Goal: Navigation & Orientation: Find specific page/section

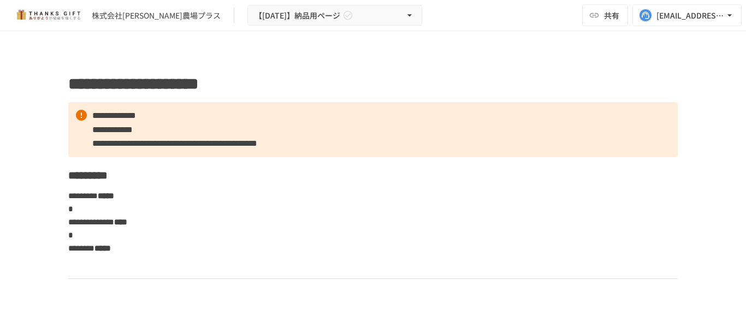
scroll to position [526, 0]
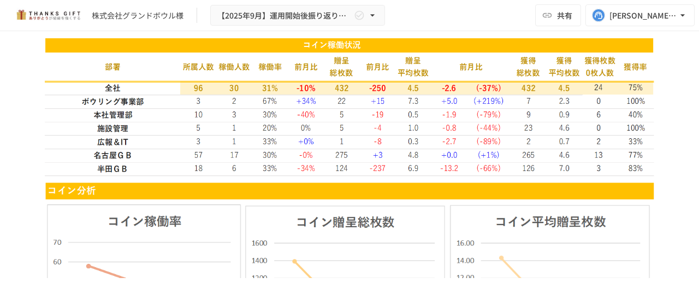
scroll to position [2261, 0]
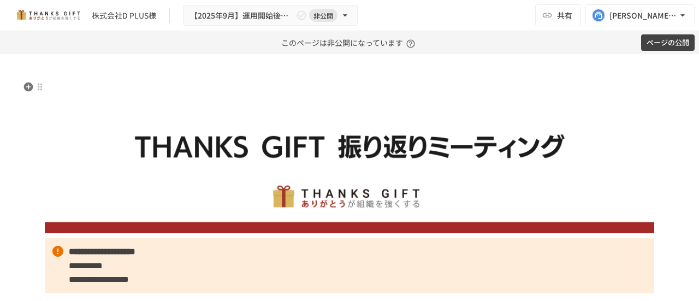
click at [212, 89] on img at bounding box center [350, 157] width 610 height 152
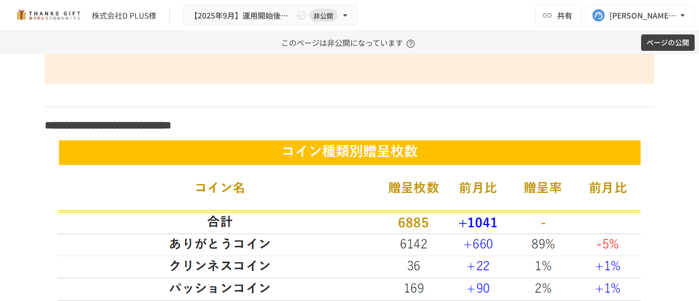
scroll to position [3278, 0]
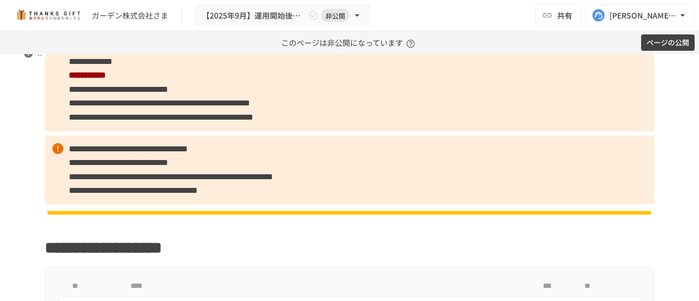
scroll to position [929, 0]
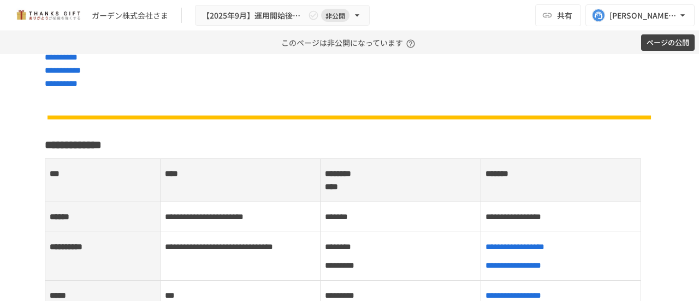
scroll to position [0, 0]
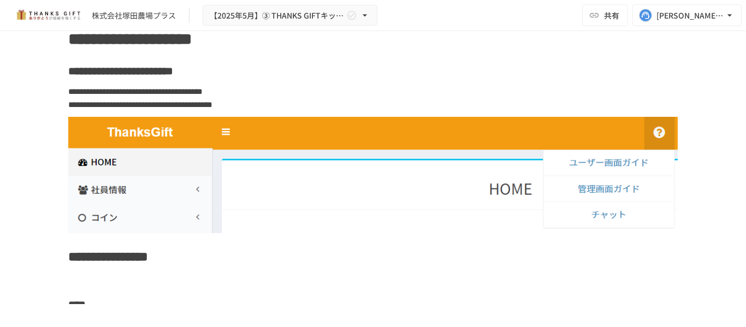
scroll to position [6918, 0]
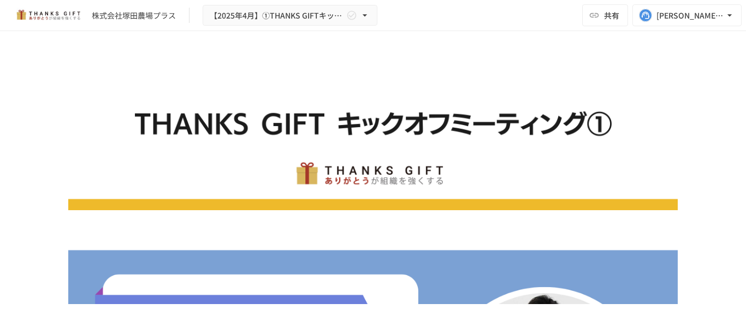
scroll to position [4310, 0]
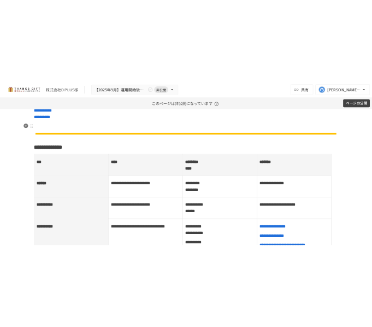
scroll to position [492, 0]
